Goal: Task Accomplishment & Management: Complete application form

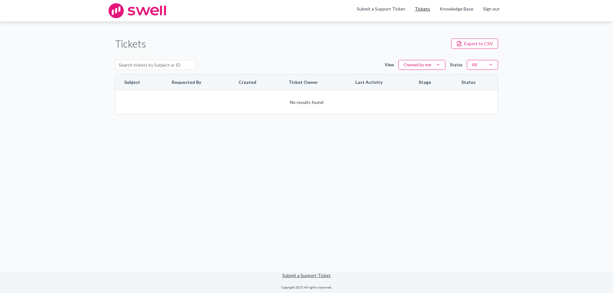
click at [429, 11] on link "Tickets" at bounding box center [422, 9] width 15 height 6
click at [394, 66] on label "View" at bounding box center [389, 64] width 9 height 5
click at [398, 66] on button "Owned by me" at bounding box center [421, 65] width 47 height 10
click at [425, 69] on html "Skip to content Skip to tickets Menu Submit a Support Ticket Tickets Knowledge …" at bounding box center [306, 146] width 613 height 293
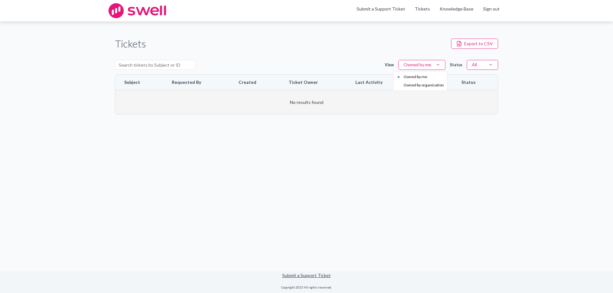
click at [491, 105] on html "Skip to content Skip to tickets Menu Submit a Support Ticket Tickets Knowledge …" at bounding box center [306, 146] width 613 height 293
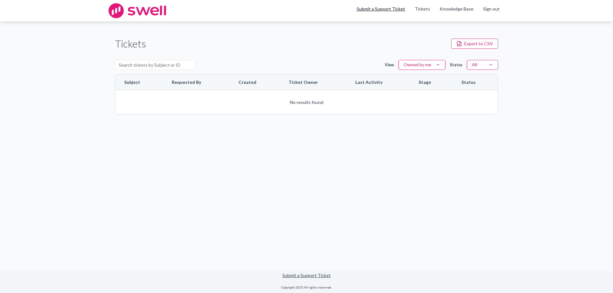
click at [384, 11] on link "Submit a Support Ticket" at bounding box center [380, 8] width 49 height 5
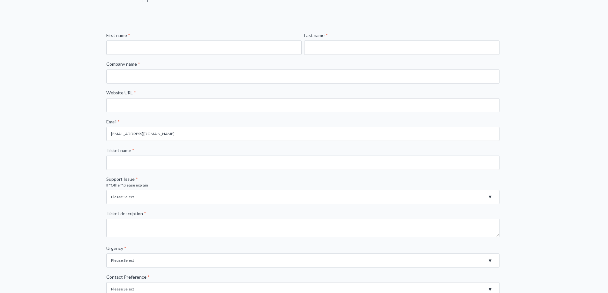
scroll to position [5, 0]
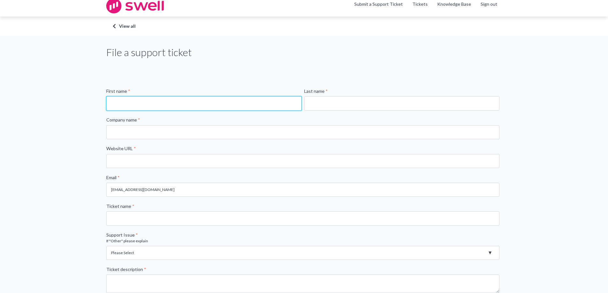
click at [178, 99] on input "First name *" at bounding box center [203, 103] width 195 height 14
type input "Aja"
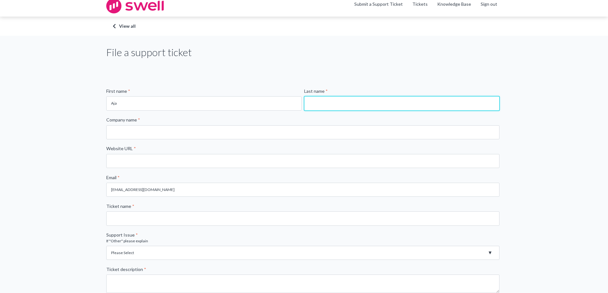
drag, startPoint x: 323, startPoint y: 104, endPoint x: 322, endPoint y: 118, distance: 14.4
click at [323, 104] on input "Last name *" at bounding box center [401, 103] width 195 height 14
type input "[PERSON_NAME]"
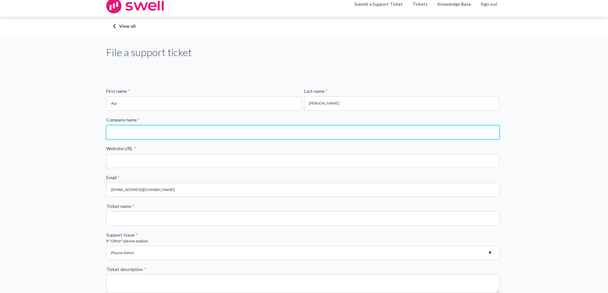
click at [242, 134] on input "Company name *" at bounding box center [302, 132] width 393 height 14
type input "Exceptional Dentistry"
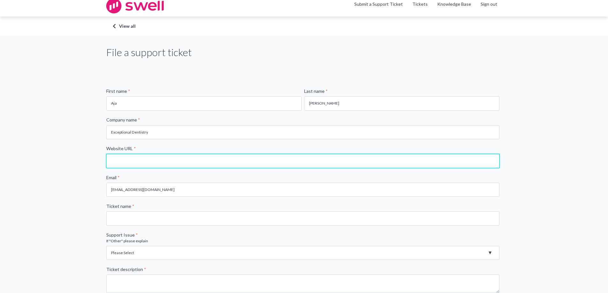
click at [184, 163] on input "Website URL *" at bounding box center [302, 161] width 393 height 14
type input "www.exceptionaldentistryca.com"
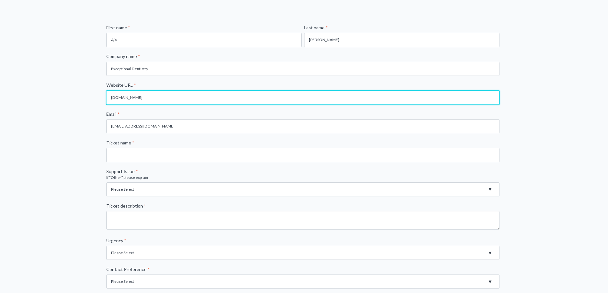
scroll to position [69, 0]
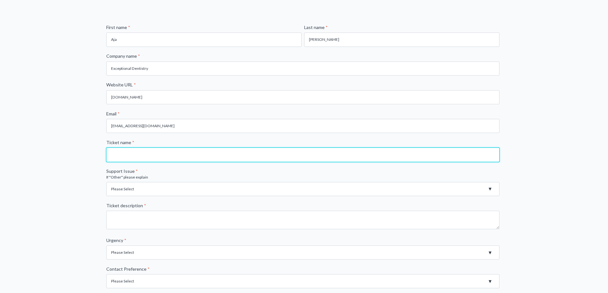
click at [163, 154] on input "Ticket name *" at bounding box center [302, 155] width 393 height 14
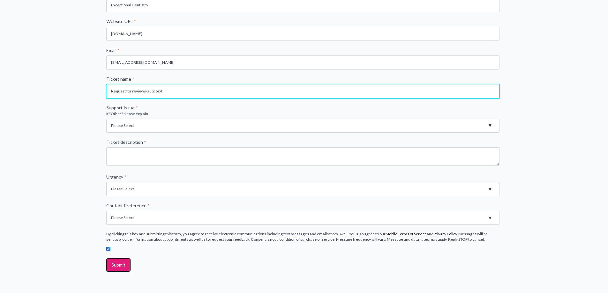
scroll to position [132, 0]
type input "Request for reviews-auto text"
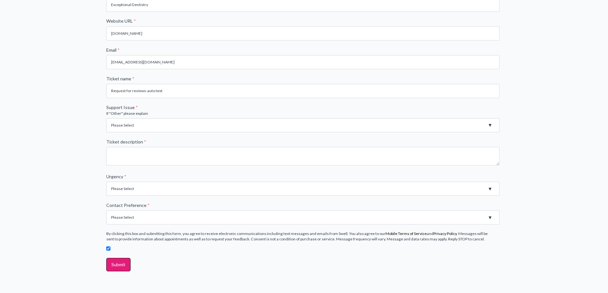
click at [146, 121] on select "Please Select Registration for Business Texting (TCR) Review Invites Not Sendin…" at bounding box center [302, 125] width 393 height 14
select select "Messages Not Sending"
click at [106, 118] on select "Please Select Registration for Business Texting (TCR) Review Invites Not Sendin…" at bounding box center [302, 125] width 393 height 14
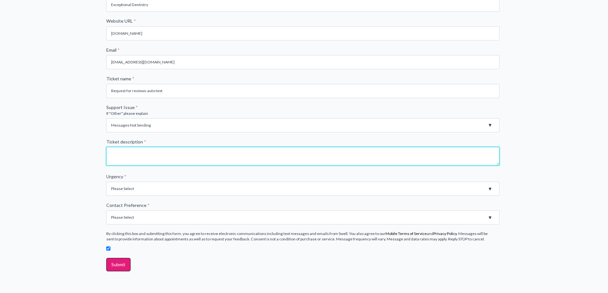
click at [133, 159] on textarea "Ticket description *" at bounding box center [302, 156] width 393 height 19
type textarea "m"
type textarea "auto messages are off, please help with getting things set up."
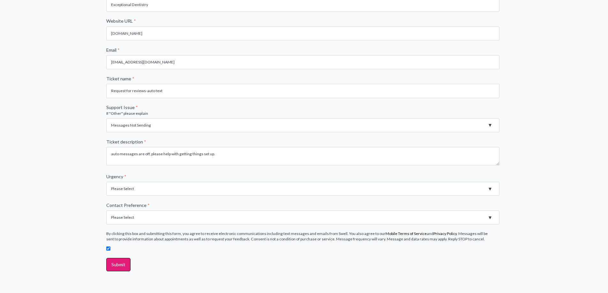
click at [169, 189] on select "Please Select High - Outage - Issue is critically impacting or preventing use o…" at bounding box center [302, 189] width 393 height 14
select select "High - Outage - Issue is critically impacting or preventing use of essential pr…"
click at [106, 182] on select "Please Select High - Outage - Issue is critically impacting or preventing use o…" at bounding box center [302, 189] width 393 height 14
click at [126, 221] on select "Please Select Email Phone" at bounding box center [302, 218] width 393 height 14
select select "Phone"
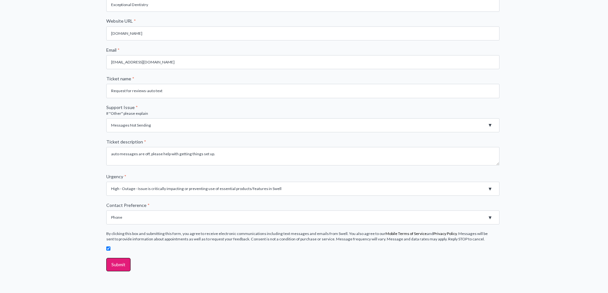
click at [106, 211] on select "Please Select Email Phone" at bounding box center [302, 218] width 393 height 14
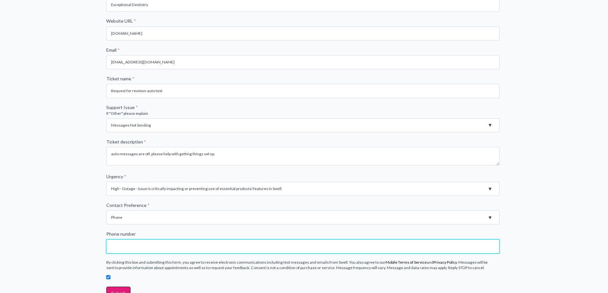
click at [133, 252] on input "Phone number" at bounding box center [302, 247] width 393 height 14
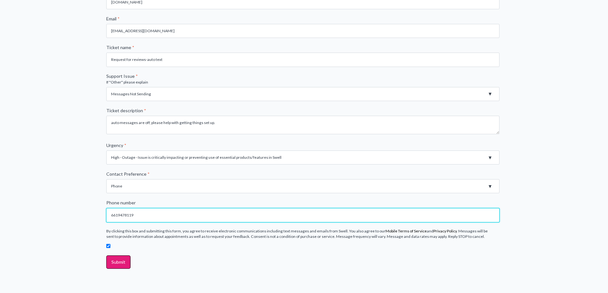
scroll to position [193, 0]
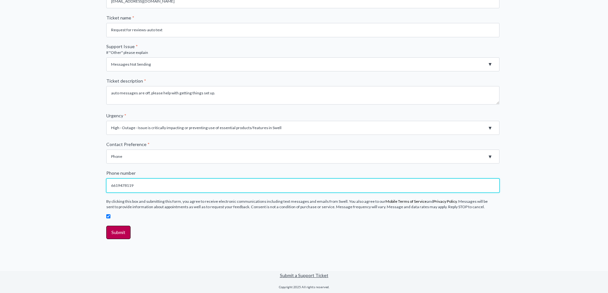
type input "6619478119"
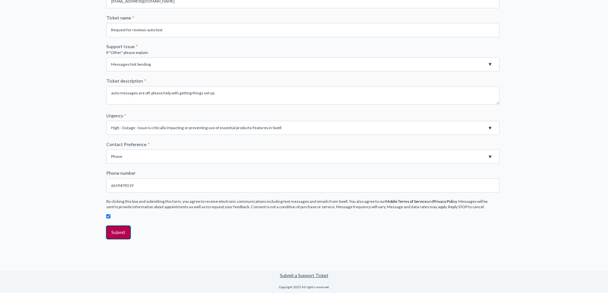
click at [126, 231] on input "Submit" at bounding box center [118, 232] width 24 height 13
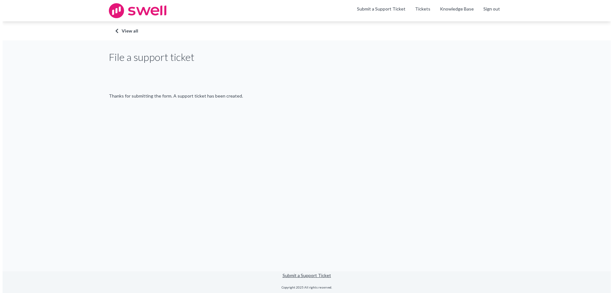
scroll to position [0, 0]
click at [464, 11] on link "Knowledge Base" at bounding box center [456, 9] width 34 height 6
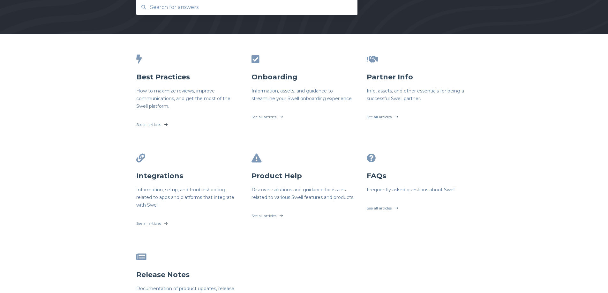
scroll to position [96, 0]
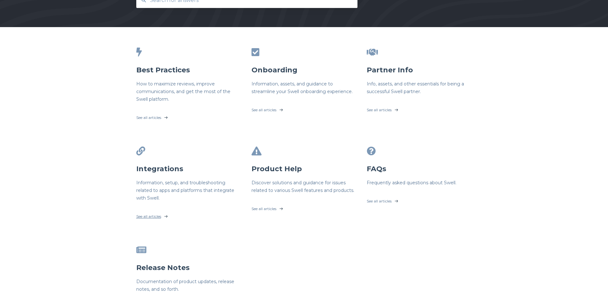
click at [169, 217] on link "See all articles" at bounding box center [188, 215] width 105 height 16
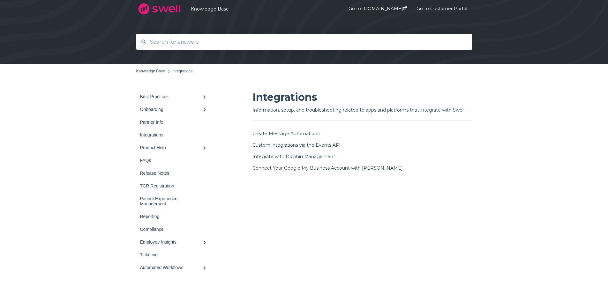
scroll to position [32, 0]
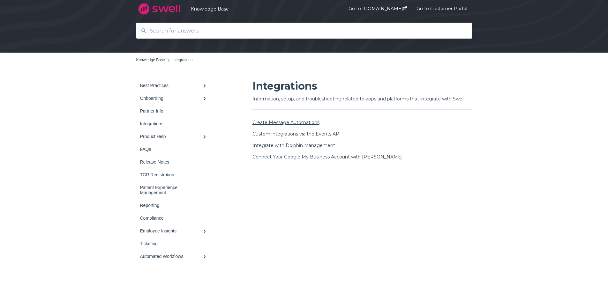
click at [314, 120] on link "Create Message Automations" at bounding box center [285, 123] width 67 height 6
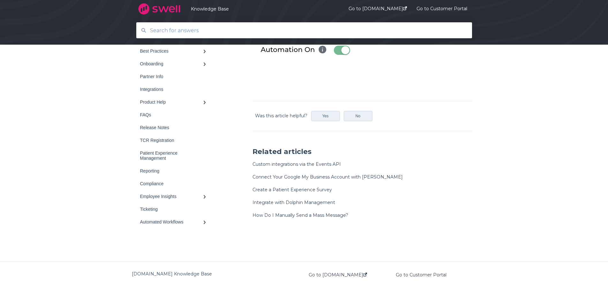
scroll to position [995, 0]
